Goal: Task Accomplishment & Management: Complete application form

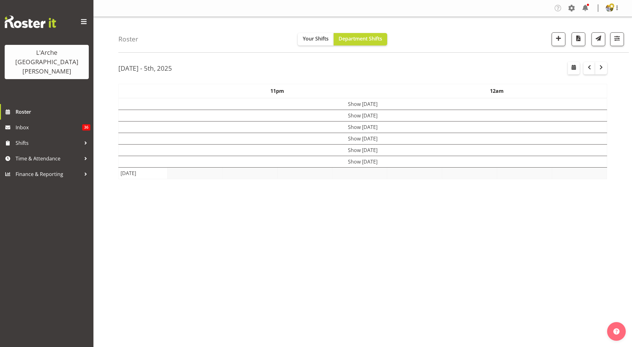
select select "shift"
click at [618, 36] on span "button" at bounding box center [617, 38] width 8 height 8
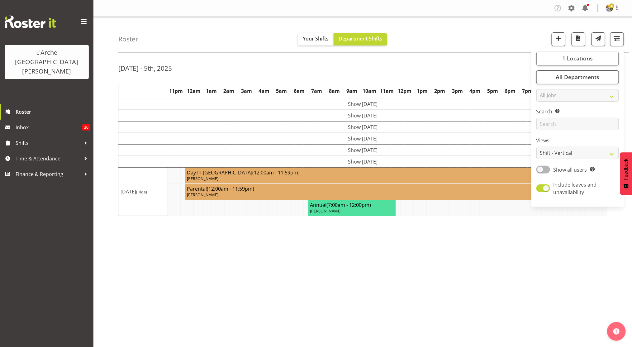
click at [85, 154] on div at bounding box center [85, 158] width 9 height 9
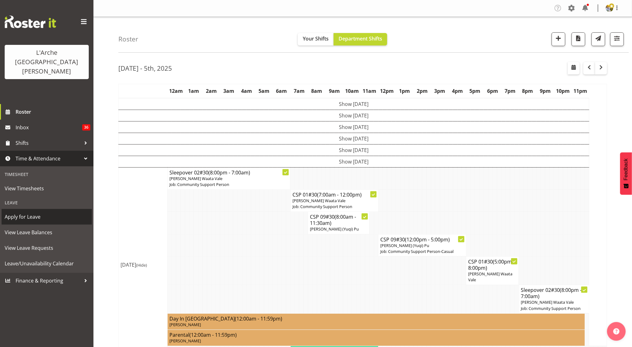
click at [31, 212] on span "Apply for Leave" at bounding box center [47, 216] width 84 height 9
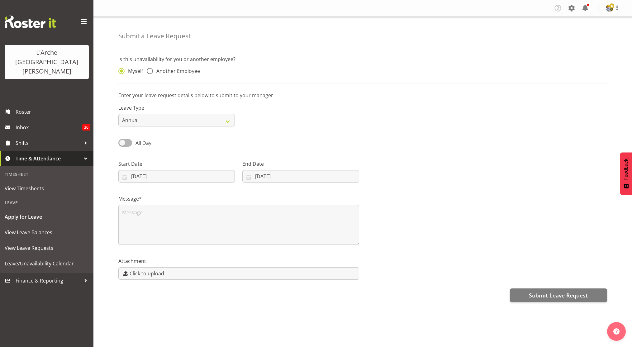
select select "9"
select select "2025"
click at [132, 175] on input "05/10/2025" at bounding box center [176, 176] width 116 height 12
click at [169, 196] on select "January February March April May June July August September October November De…" at bounding box center [161, 194] width 43 height 12
select select "11"
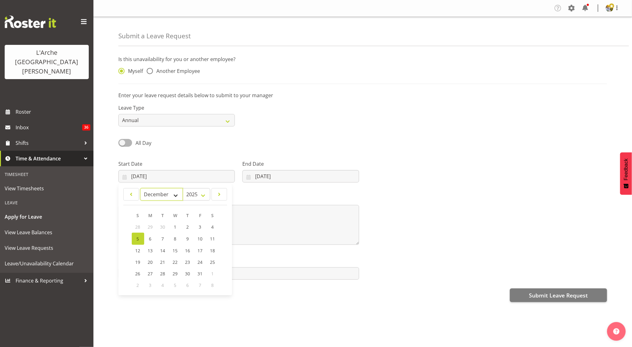
click at [140, 188] on select "January February March April May June July August September October November De…" at bounding box center [161, 194] width 43 height 12
click at [150, 263] on span "22" at bounding box center [150, 261] width 5 height 6
type input "22/12/2025"
click at [281, 177] on input "05/10/2025" at bounding box center [300, 176] width 116 height 12
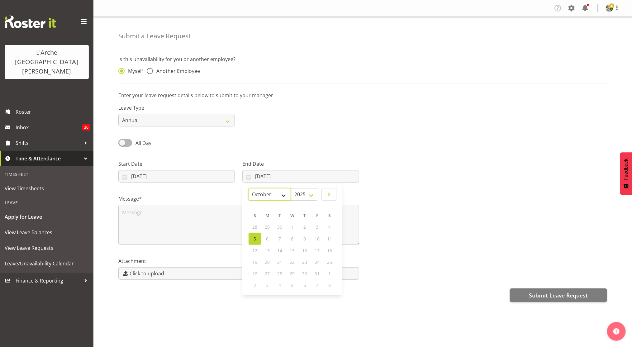
click at [278, 195] on select "January February March April May June July August September October November De…" at bounding box center [269, 194] width 43 height 12
select select "11"
click at [248, 188] on select "January February March April May June July August September October November De…" at bounding box center [269, 194] width 43 height 12
click at [282, 195] on select "January February March April May June July August September October November De…" at bounding box center [269, 194] width 43 height 12
click at [306, 197] on select "2035 2034 2033 2032 2031 2030 2029 2028 2027 2026 2025" at bounding box center [304, 194] width 28 height 12
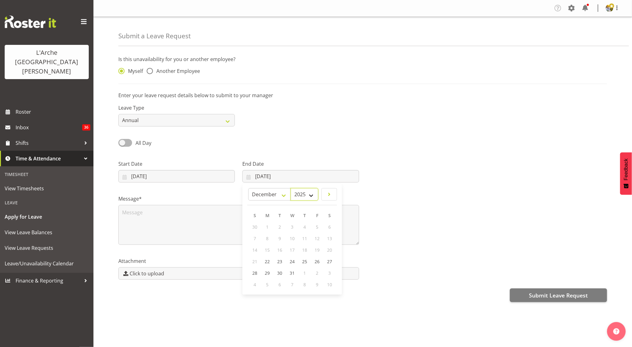
select select "2026"
click at [305, 188] on select "2035 2034 2033 2032 2031 2030 2029 2028 2027 2026 2025" at bounding box center [304, 194] width 28 height 12
click at [284, 193] on select "January February March April May June July August September October November De…" at bounding box center [285, 194] width 43 height 12
select select "0"
click at [264, 188] on select "January February March April May June July August September October November De…" at bounding box center [285, 194] width 43 height 12
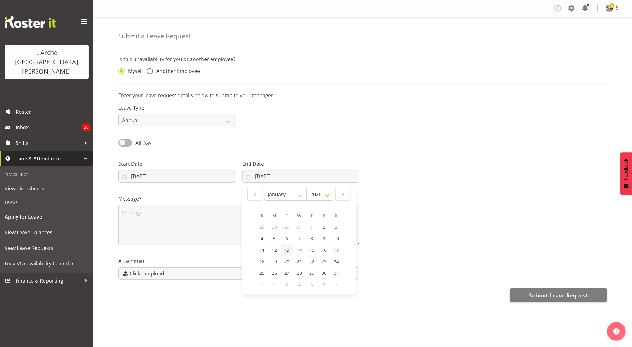
click at [289, 250] on span "13" at bounding box center [286, 250] width 5 height 6
type input "13/01/2026"
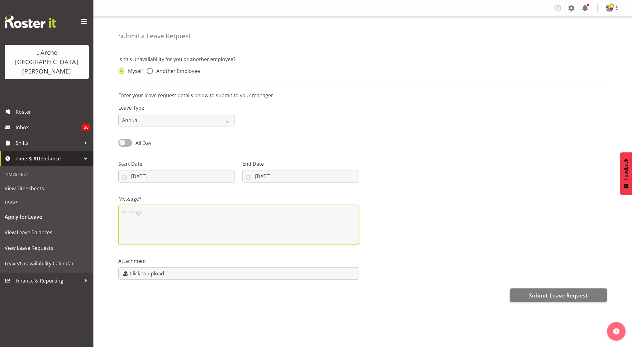
click at [257, 227] on textarea at bounding box center [238, 225] width 241 height 40
paste textarea "22-24th DecA/L 25 and 26 PH Not Worked 29-31 Dec A/L 01-02 PH Not Worked 05-13t…"
click at [150, 212] on textarea "22-24th DecA/L 25 and 26 PH Not Worked 29-31 Dec A/L 01-02 PH Not Worked 05-13t…" at bounding box center [238, 225] width 241 height 40
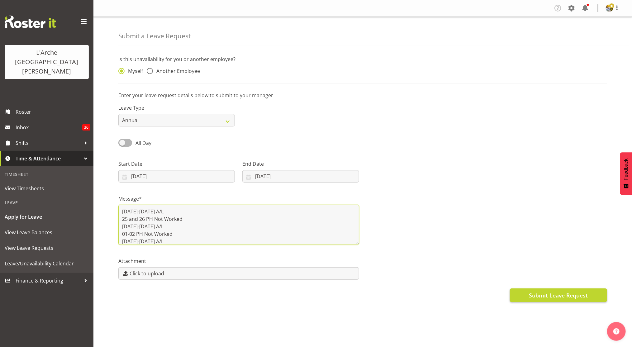
type textarea "22-24th Dec A/L 25 and 26 PH Not Worked 29-31 Dec A/L 01-02 PH Not Worked 05-13…"
click at [529, 297] on span "Submit Leave Request" at bounding box center [558, 295] width 59 height 8
